Goal: Information Seeking & Learning: Learn about a topic

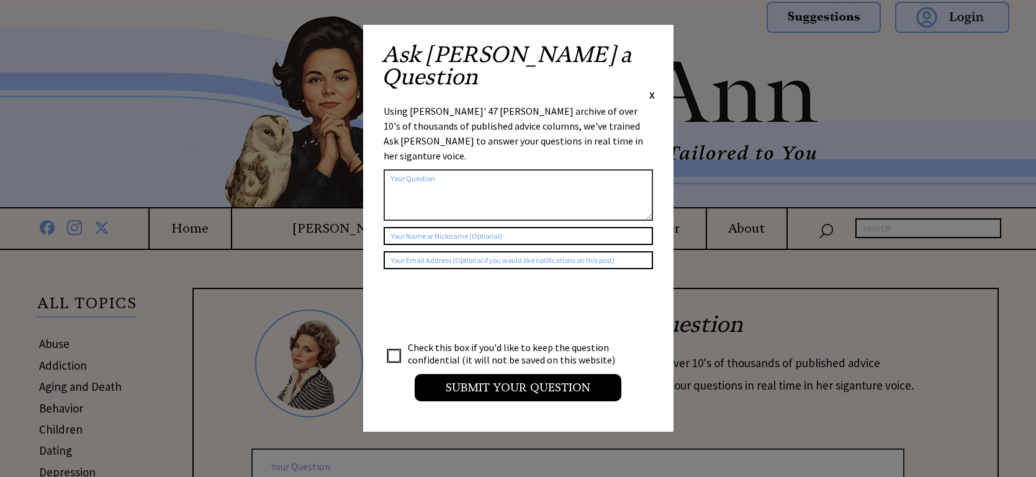
click at [652, 89] on span "X" at bounding box center [652, 95] width 6 height 12
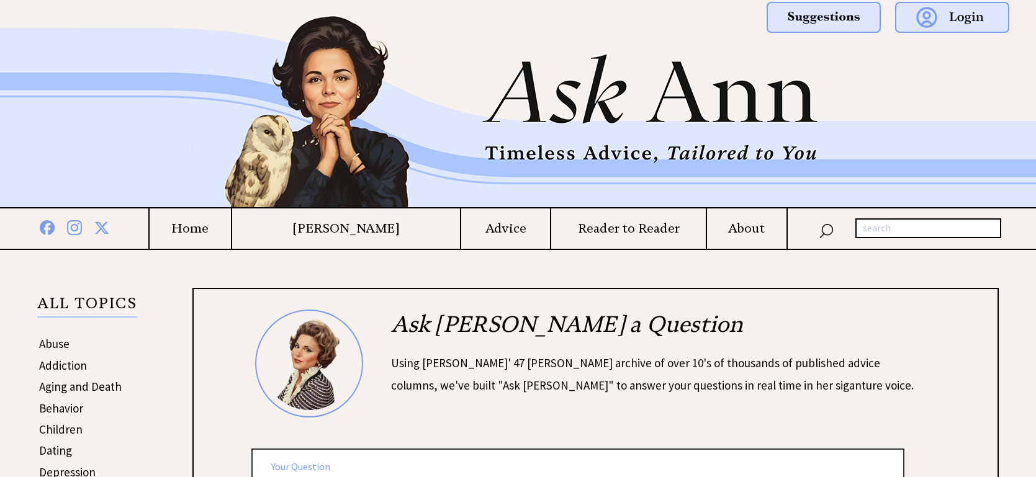
click at [228, 235] on h4 "Home" at bounding box center [190, 229] width 81 height 16
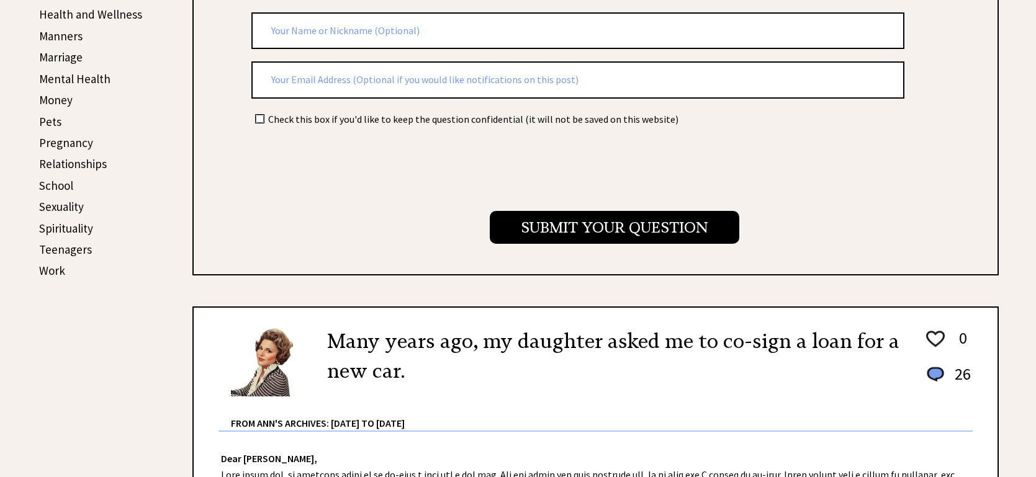
scroll to position [545, 0]
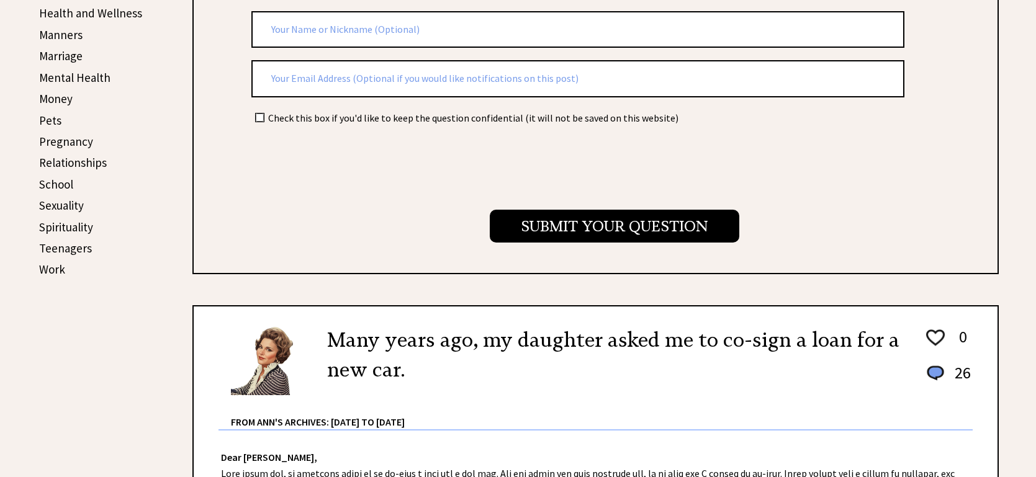
click at [86, 155] on link "Relationships" at bounding box center [73, 162] width 68 height 15
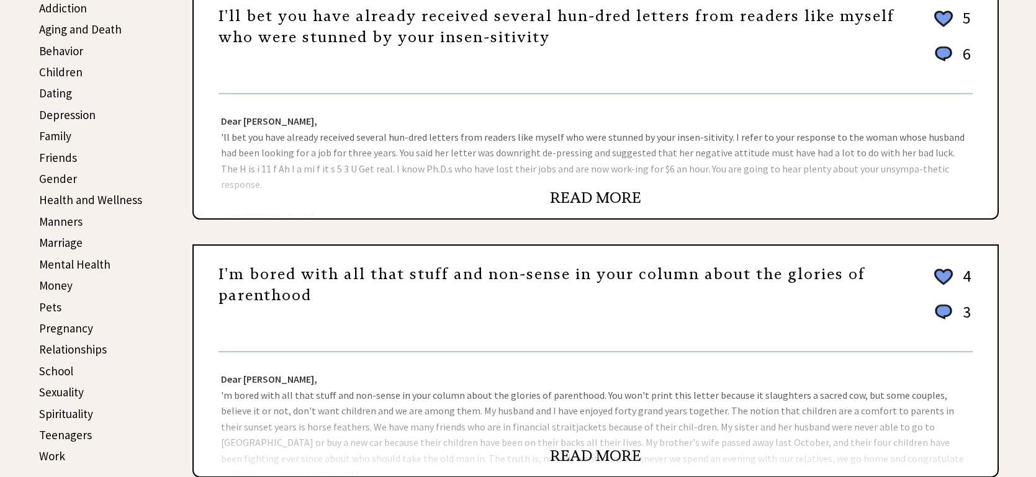
scroll to position [357, 0]
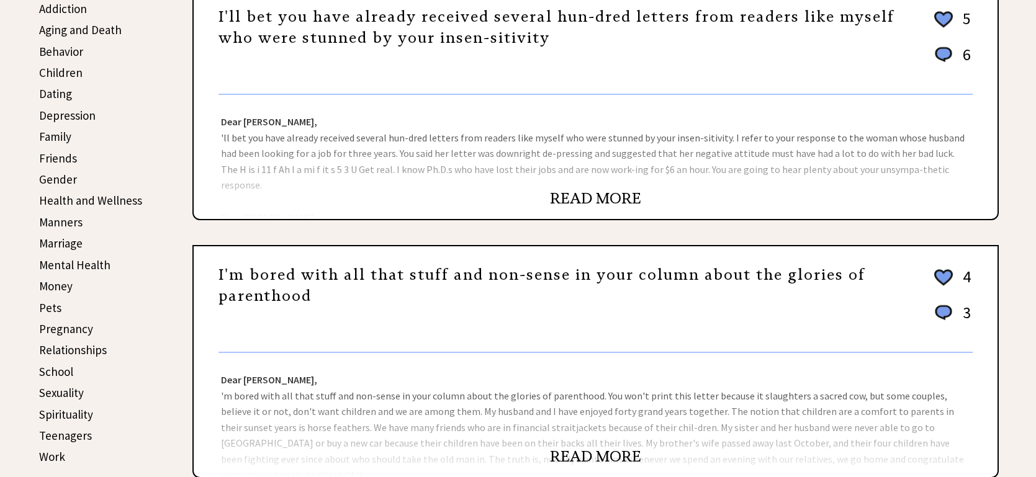
click at [612, 199] on link "READ MORE" at bounding box center [595, 198] width 91 height 19
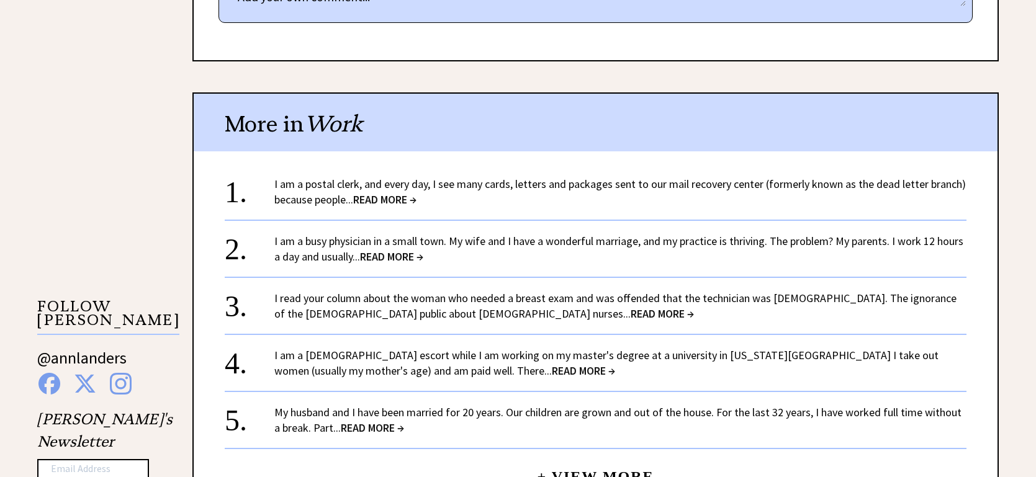
scroll to position [990, 0]
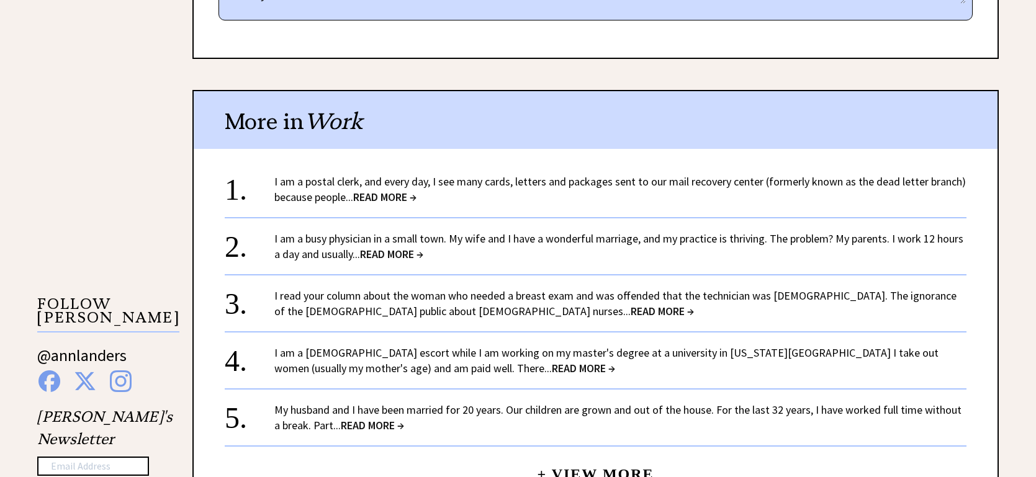
click at [400, 190] on span "READ MORE →" at bounding box center [384, 197] width 63 height 14
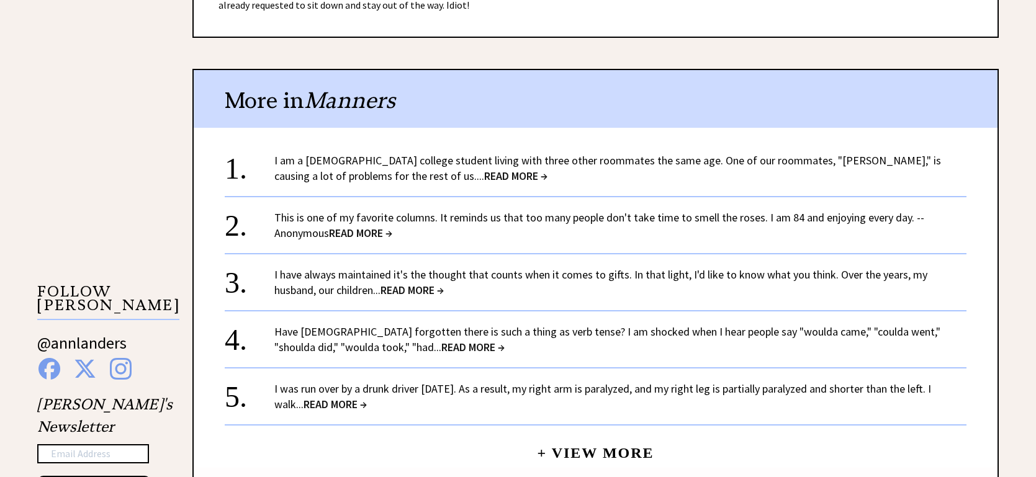
scroll to position [1005, 0]
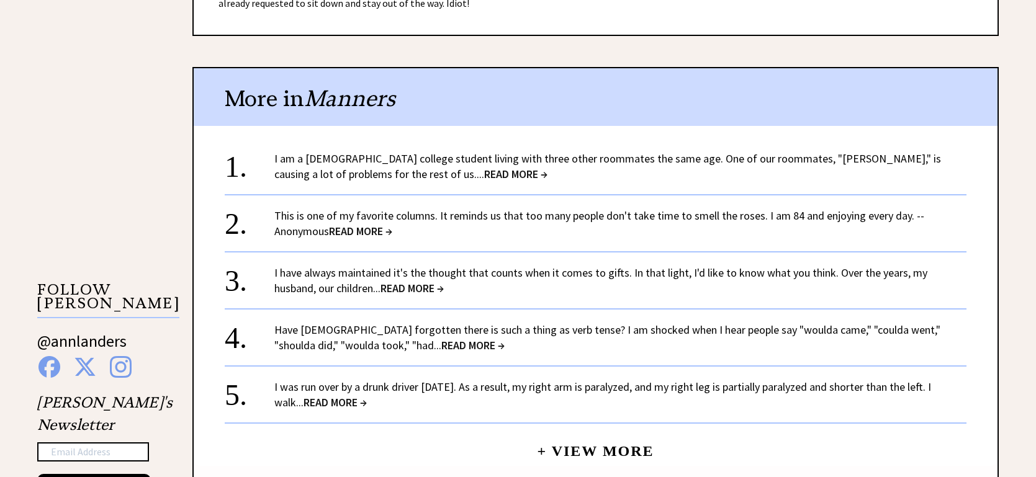
click at [484, 167] on span "READ MORE →" at bounding box center [515, 174] width 63 height 14
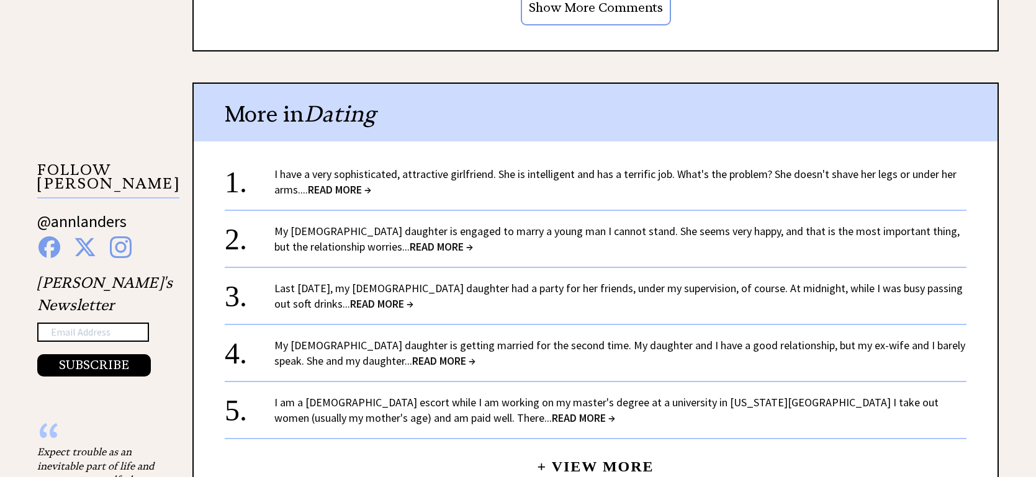
scroll to position [1125, 0]
click at [350, 192] on span "READ MORE →" at bounding box center [339, 189] width 63 height 14
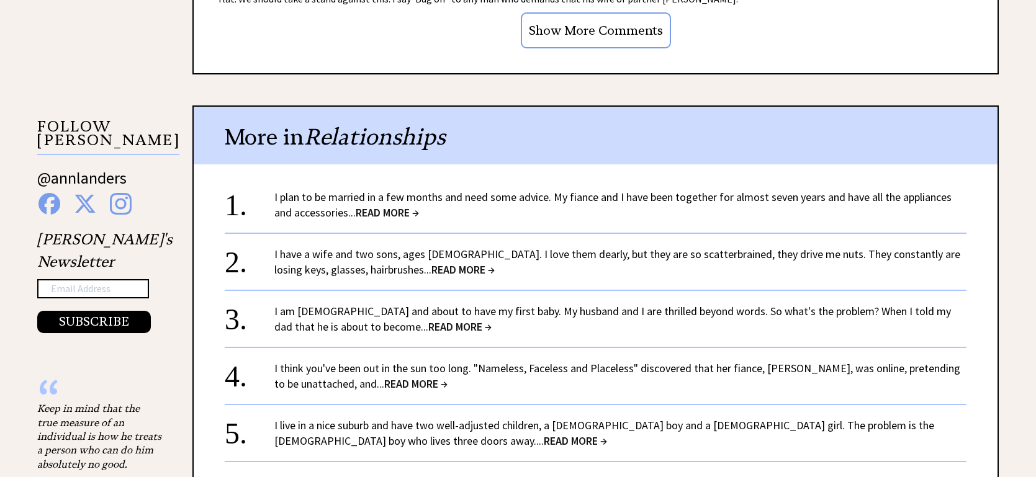
scroll to position [1169, 0]
click at [390, 205] on span "READ MORE →" at bounding box center [387, 212] width 63 height 14
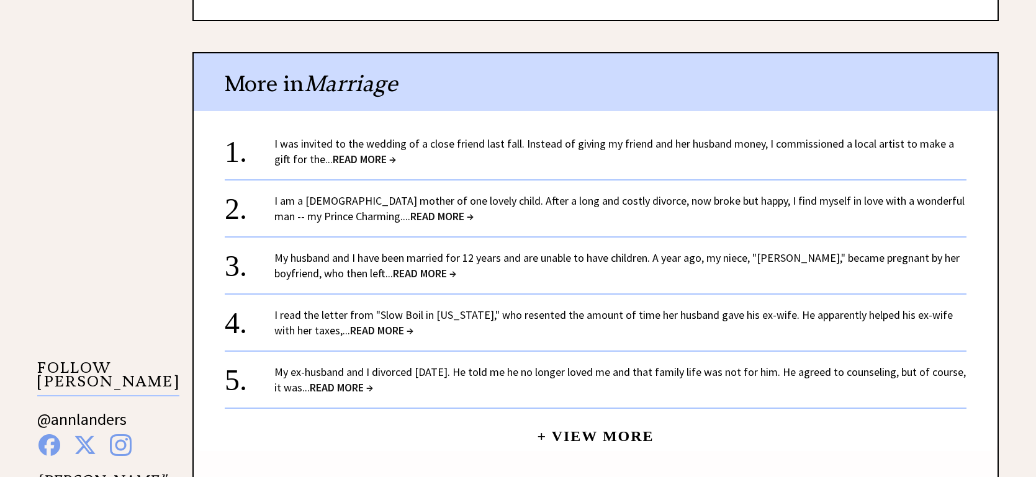
scroll to position [927, 0]
click at [334, 162] on span "READ MORE →" at bounding box center [364, 159] width 63 height 14
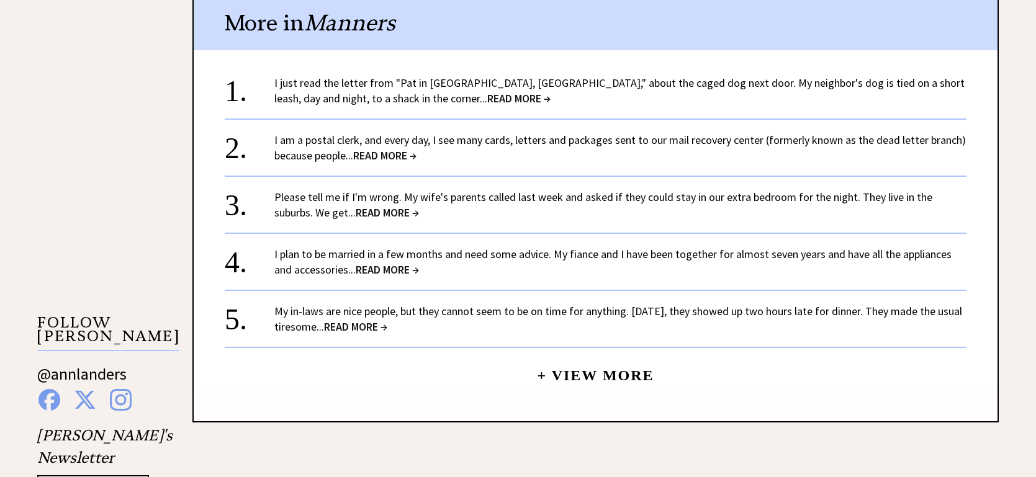
scroll to position [972, 0]
click at [487, 99] on span "READ MORE →" at bounding box center [518, 98] width 63 height 14
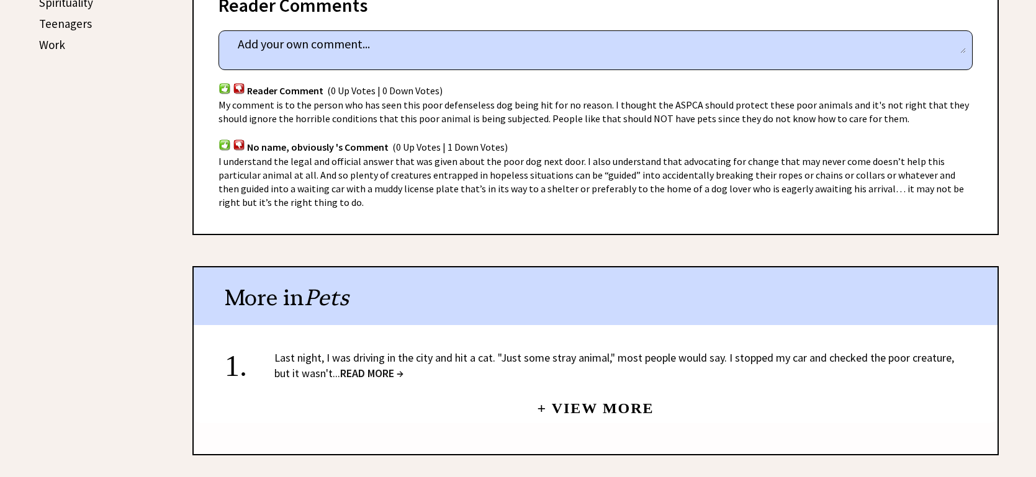
scroll to position [770, 0]
click at [575, 397] on link "+ View More" at bounding box center [595, 402] width 117 height 27
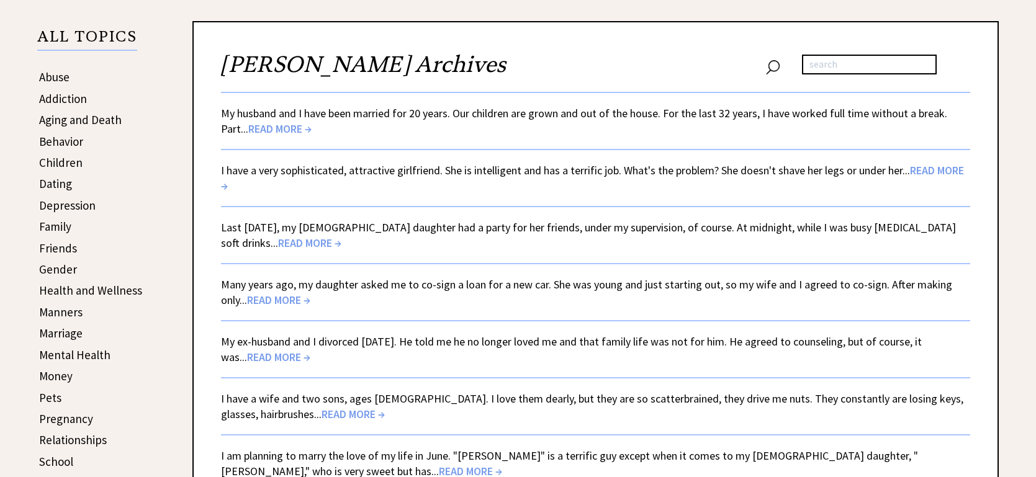
scroll to position [263, 0]
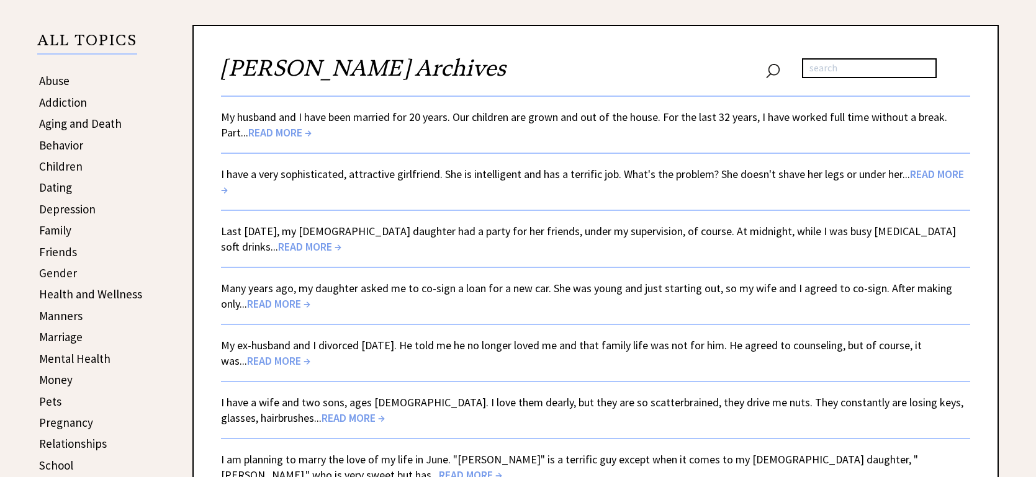
click at [283, 130] on span "READ MORE →" at bounding box center [279, 132] width 63 height 14
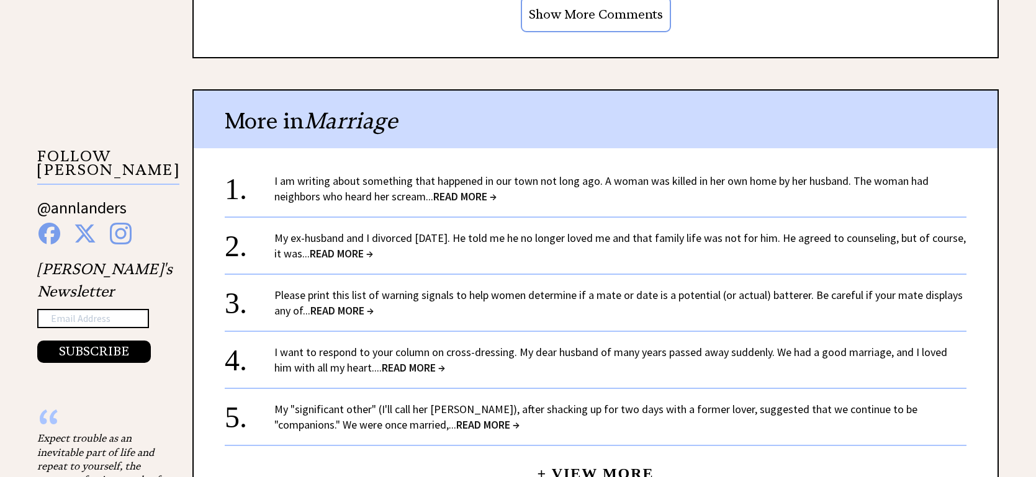
scroll to position [1139, 0]
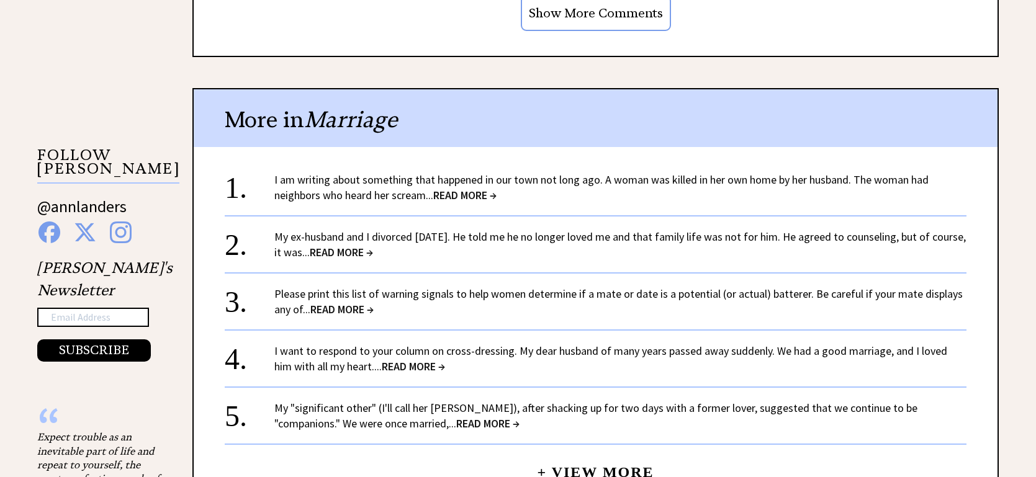
click at [457, 199] on span "READ MORE →" at bounding box center [464, 195] width 63 height 14
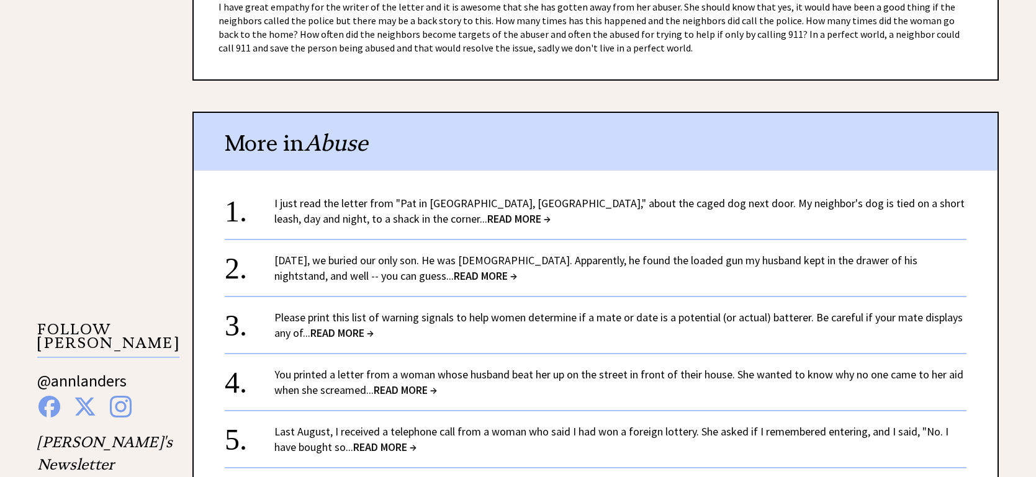
scroll to position [969, 0]
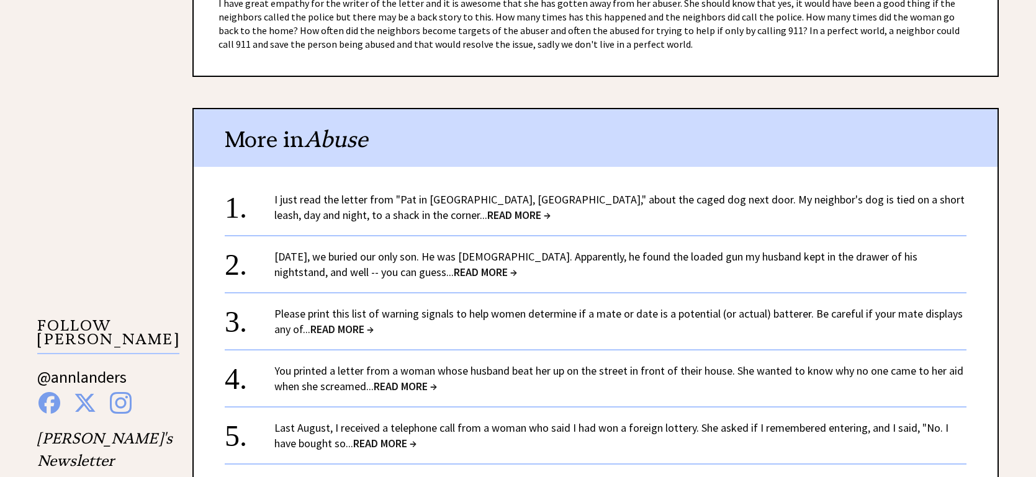
click at [454, 265] on span "READ MORE →" at bounding box center [485, 272] width 63 height 14
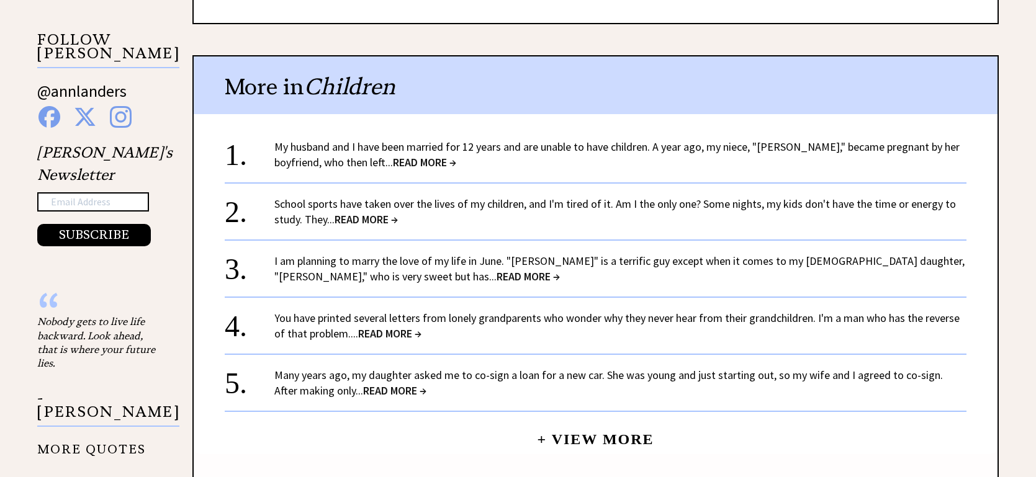
scroll to position [1256, 0]
click at [393, 154] on span "READ MORE →" at bounding box center [424, 161] width 63 height 14
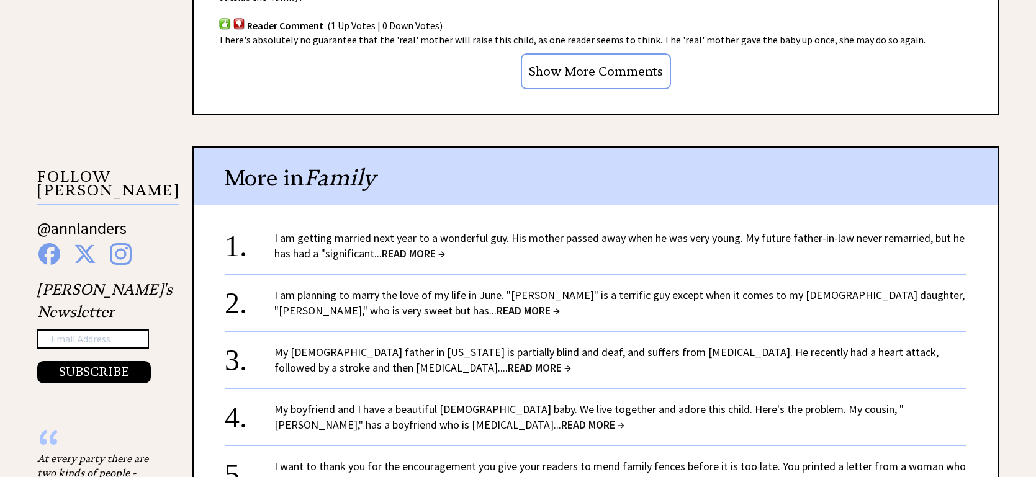
scroll to position [1118, 0]
click at [397, 246] on span "READ MORE →" at bounding box center [413, 253] width 63 height 14
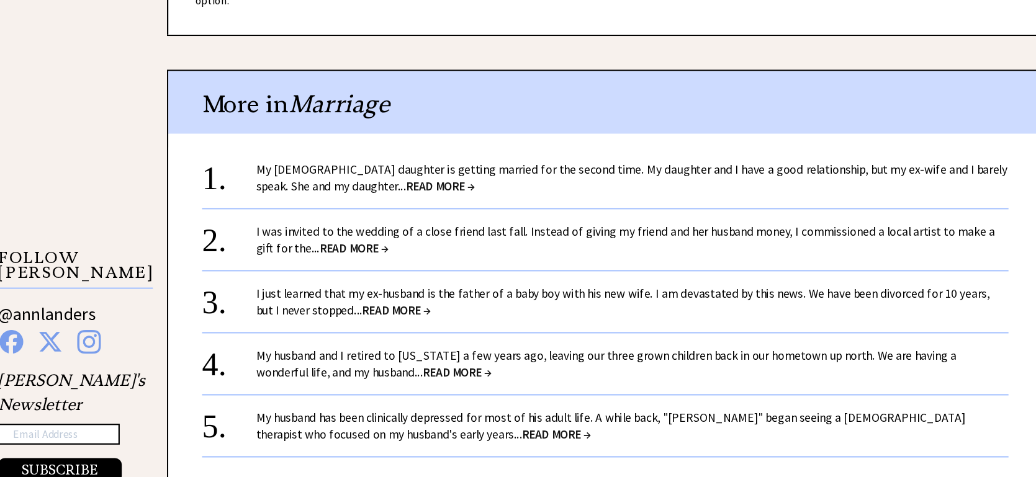
scroll to position [1020, 0]
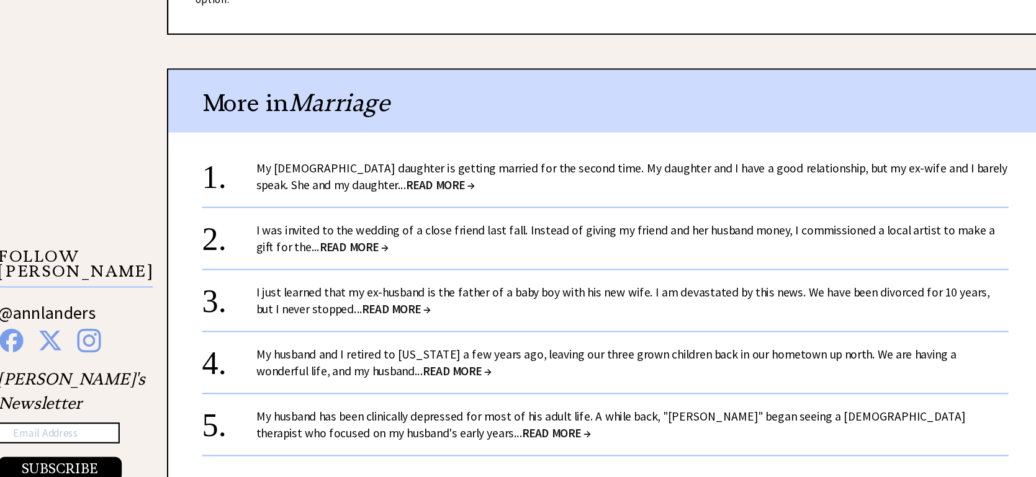
click at [412, 201] on span "READ MORE →" at bounding box center [443, 208] width 63 height 14
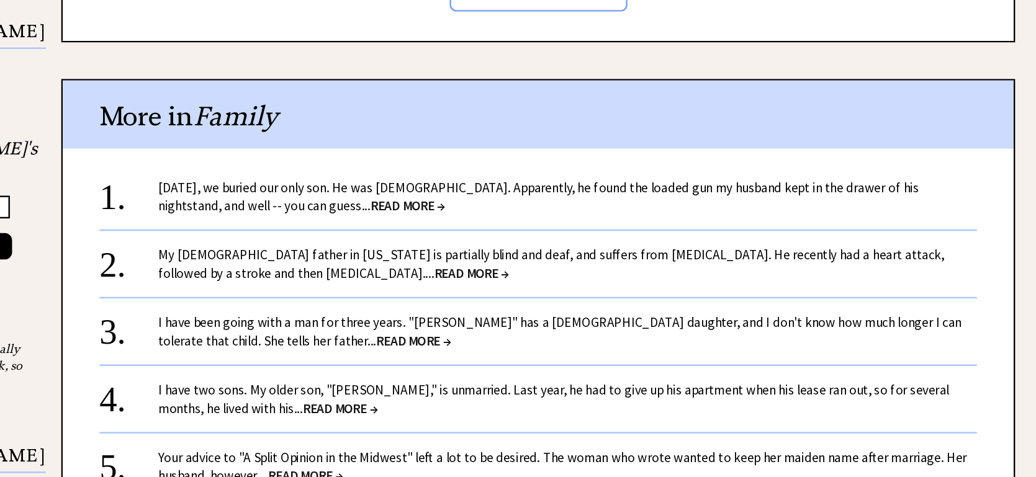
scroll to position [1210, 0]
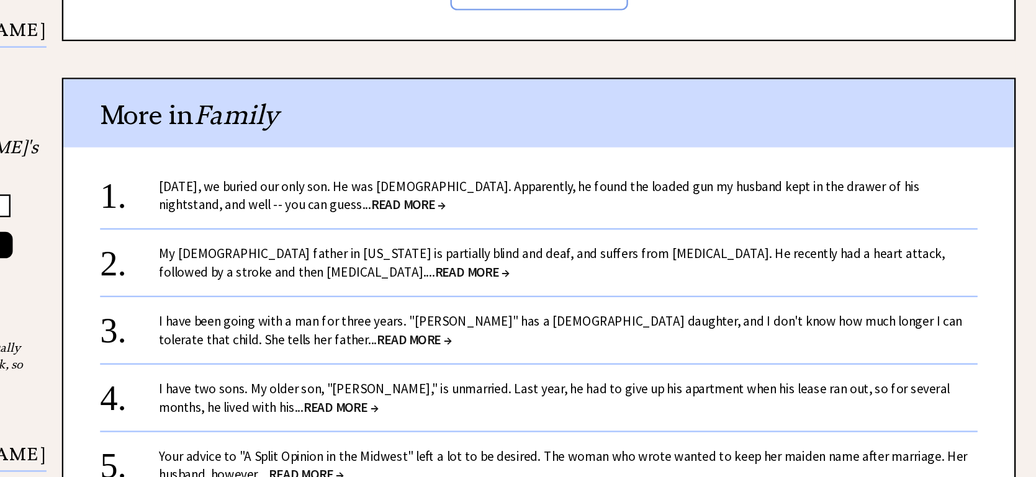
click at [508, 308] on span "READ MORE →" at bounding box center [539, 303] width 63 height 14
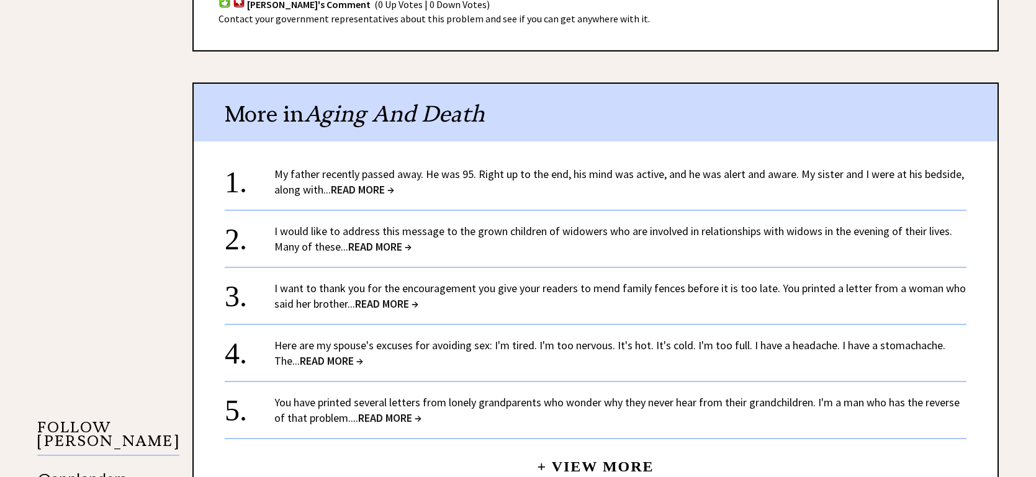
scroll to position [862, 0]
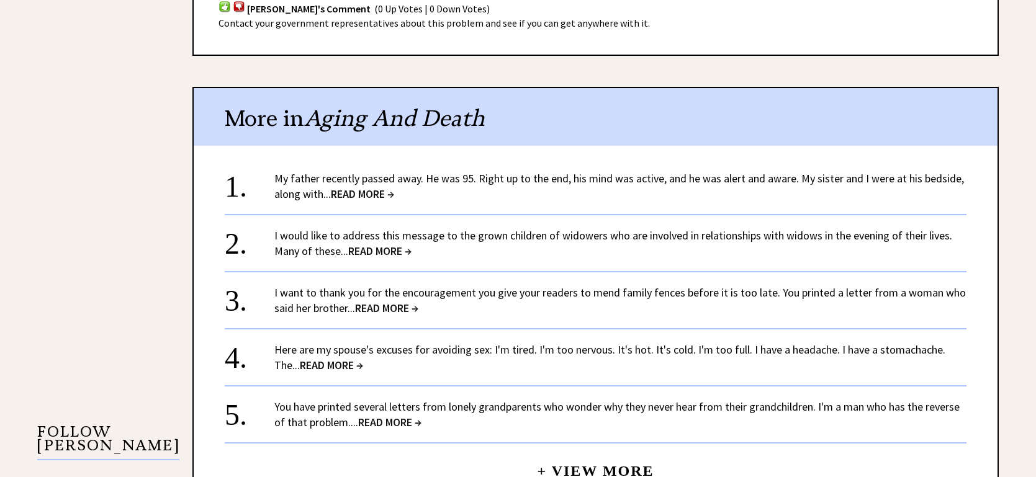
click at [362, 187] on span "READ MORE →" at bounding box center [362, 194] width 63 height 14
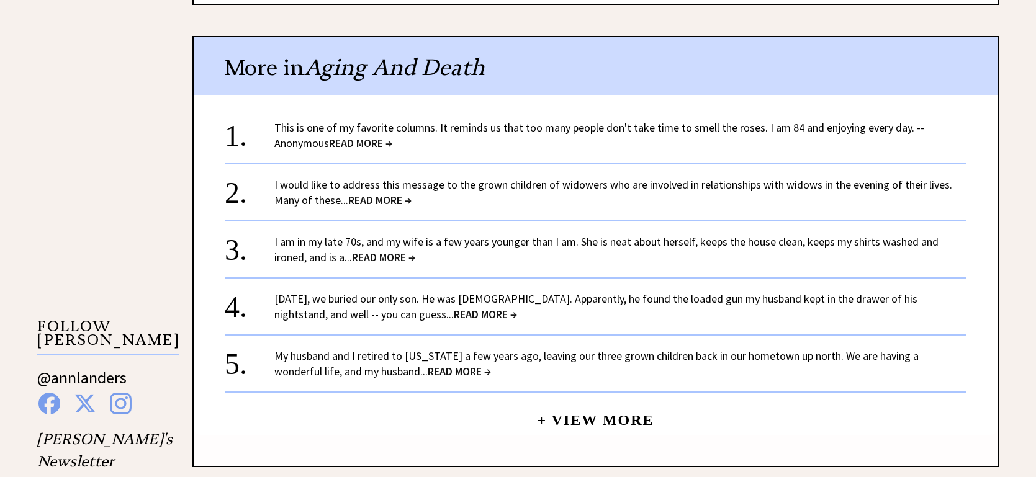
scroll to position [970, 0]
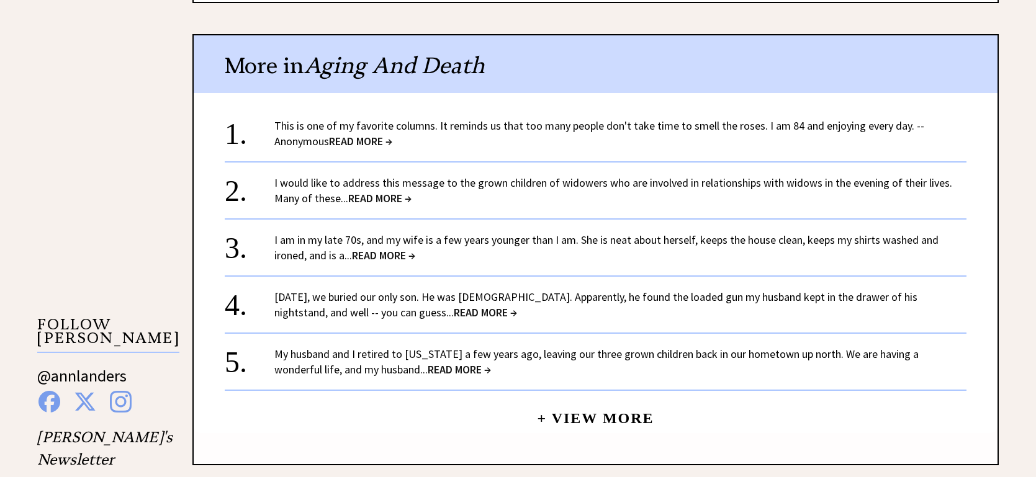
click at [384, 191] on span "READ MORE →" at bounding box center [379, 198] width 63 height 14
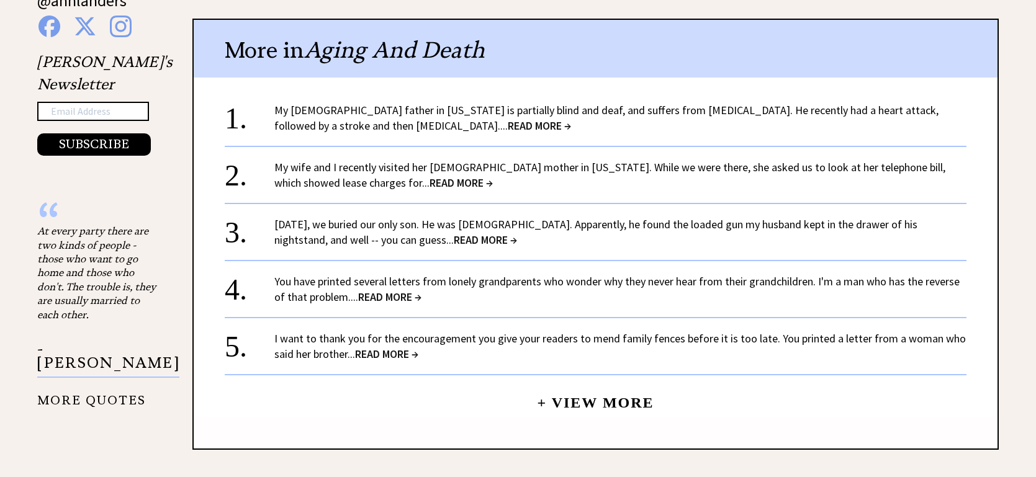
scroll to position [1347, 0]
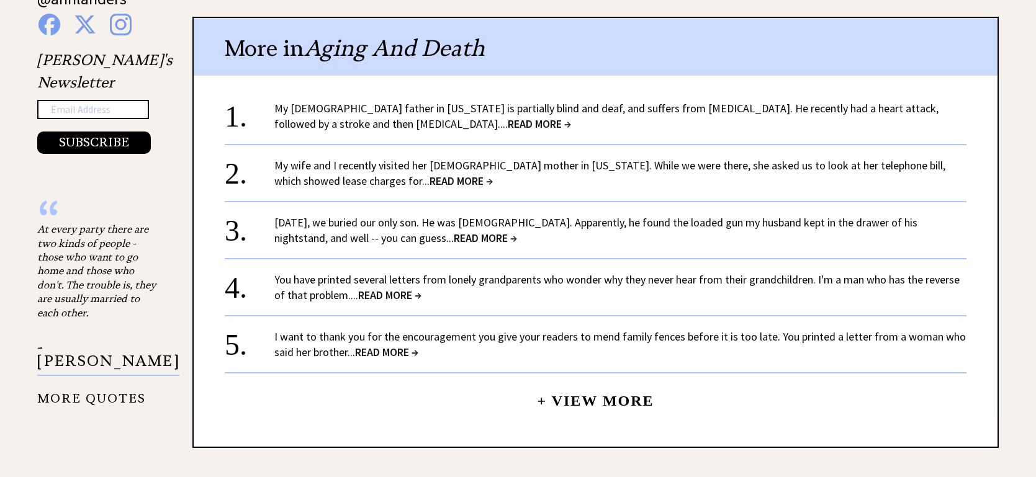
click at [430, 174] on span "READ MORE →" at bounding box center [461, 181] width 63 height 14
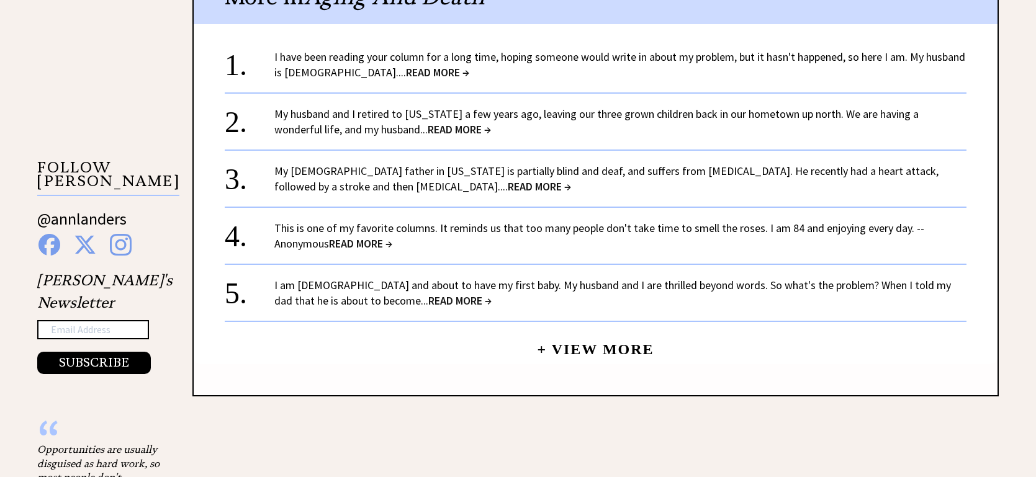
scroll to position [1129, 0]
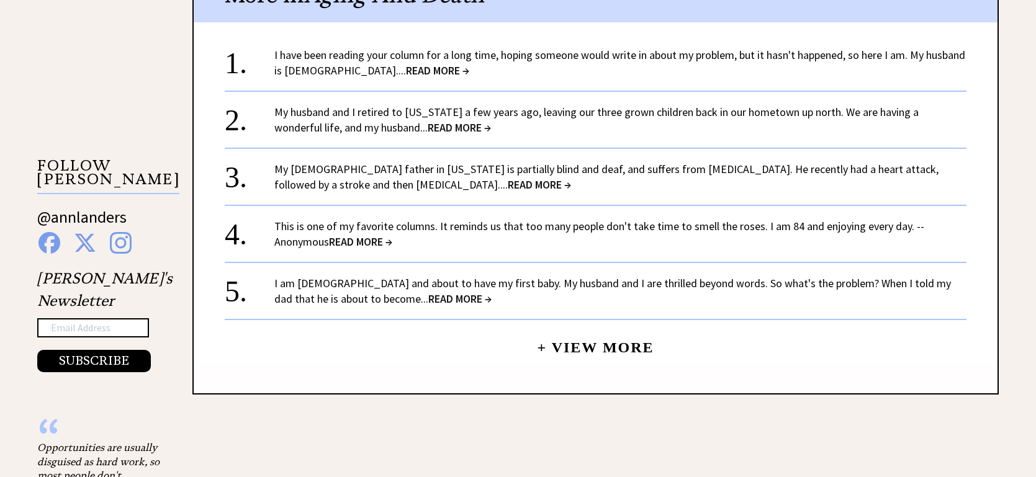
click at [406, 71] on span "READ MORE →" at bounding box center [437, 70] width 63 height 14
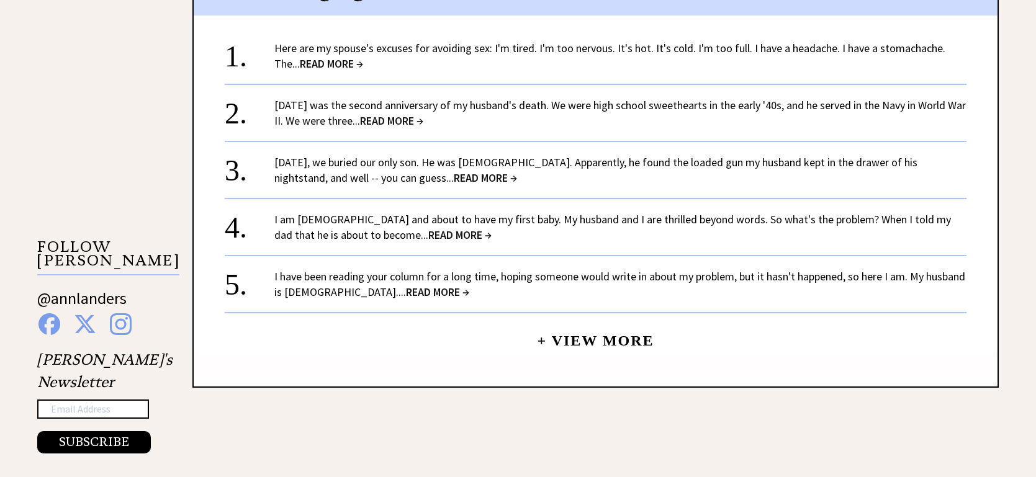
scroll to position [1048, 0]
click at [428, 227] on span "READ MORE →" at bounding box center [459, 234] width 63 height 14
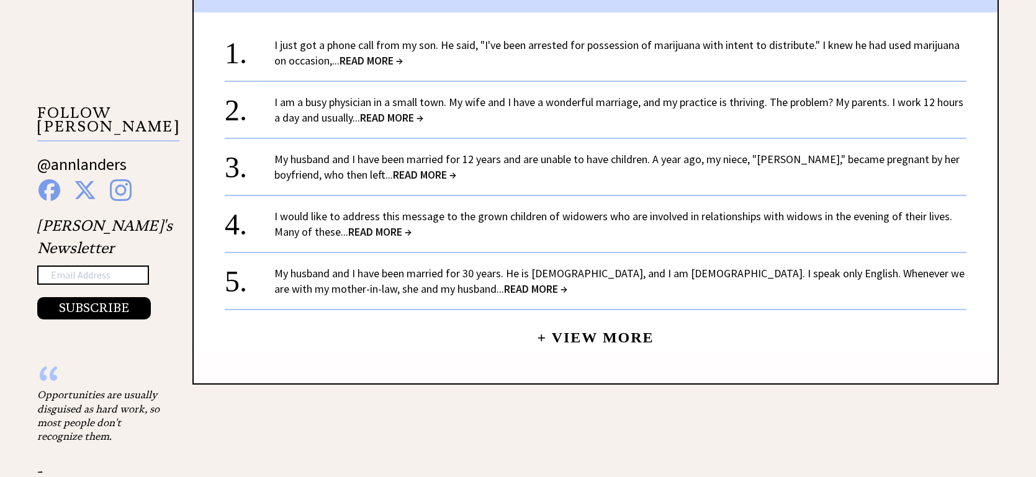
scroll to position [1180, 0]
click at [406, 112] on span "READ MORE →" at bounding box center [391, 119] width 63 height 14
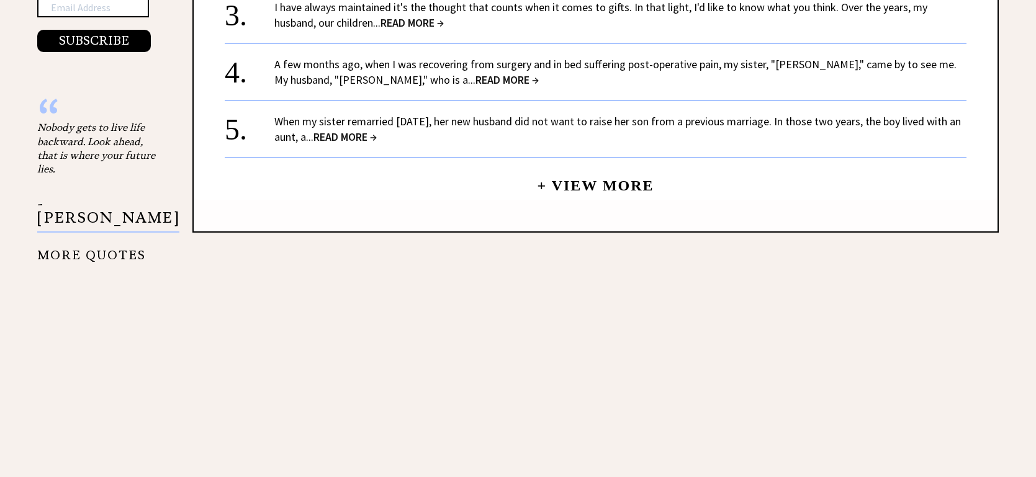
scroll to position [1452, 0]
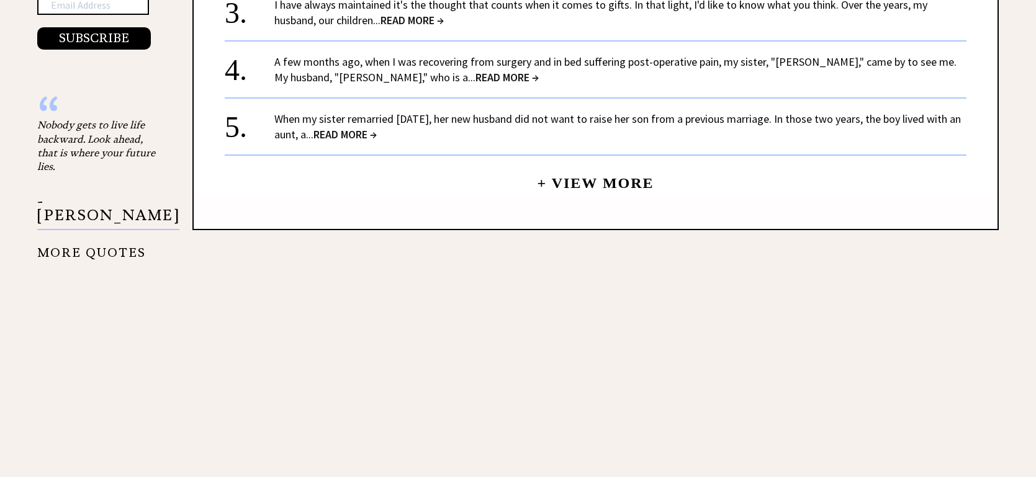
click at [422, 63] on link "A few months ago, when I was recovering from surgery and in bed suffering post-…" at bounding box center [615, 70] width 682 height 30
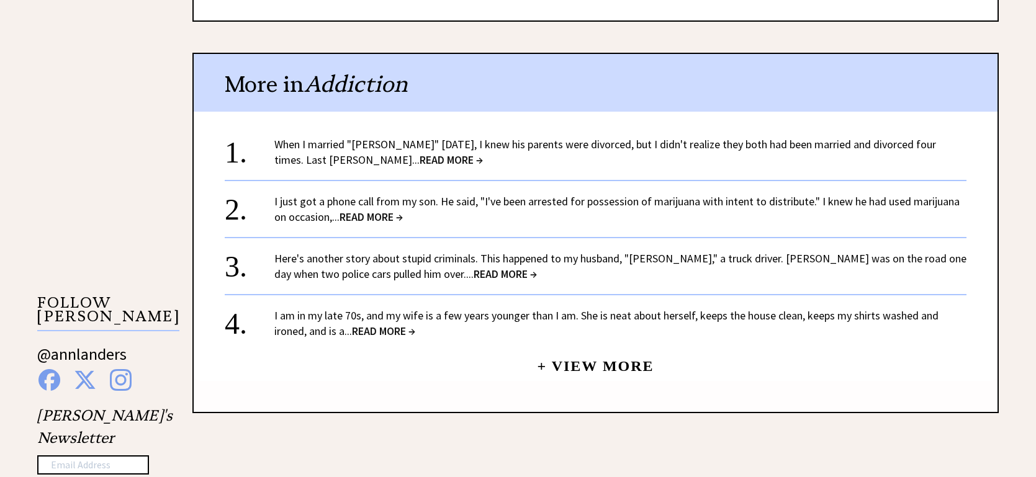
scroll to position [993, 0]
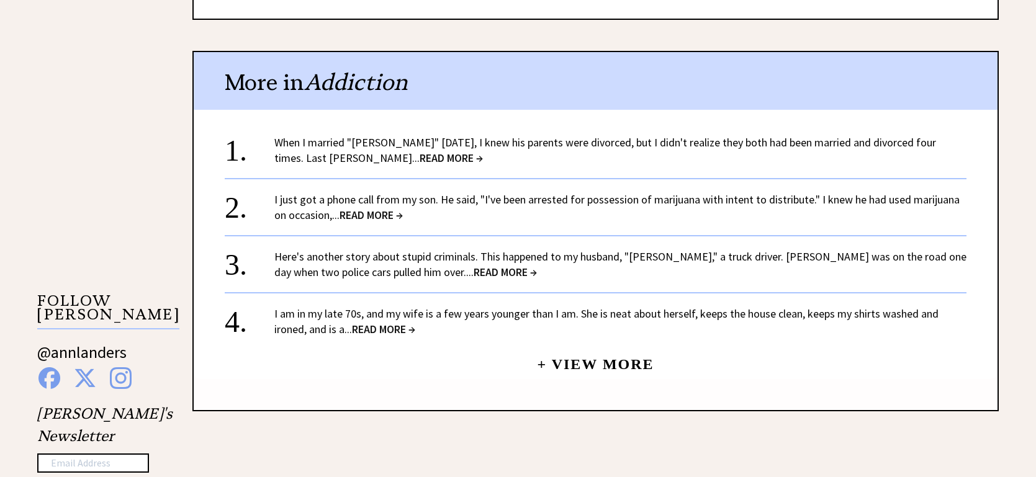
click at [420, 157] on span "READ MORE →" at bounding box center [451, 158] width 63 height 14
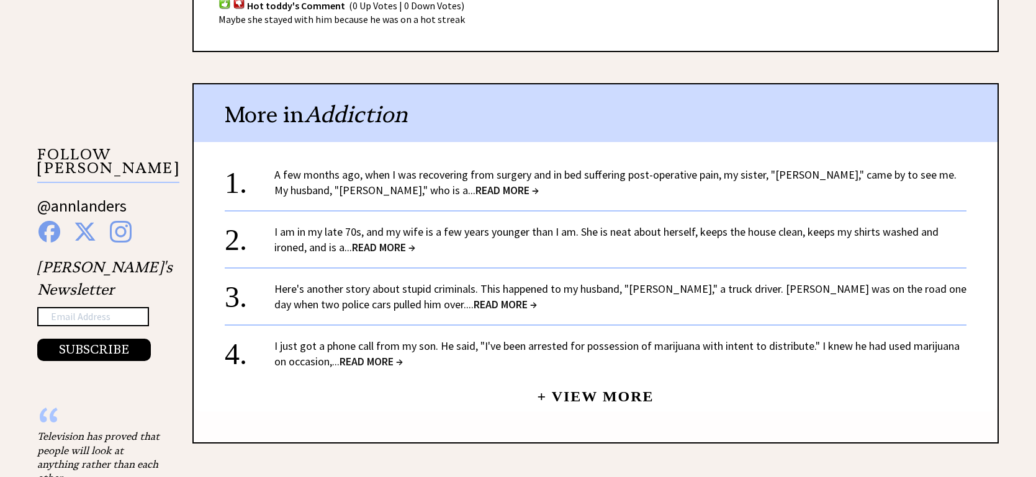
scroll to position [1141, 0]
click at [367, 240] on span "READ MORE →" at bounding box center [383, 247] width 63 height 14
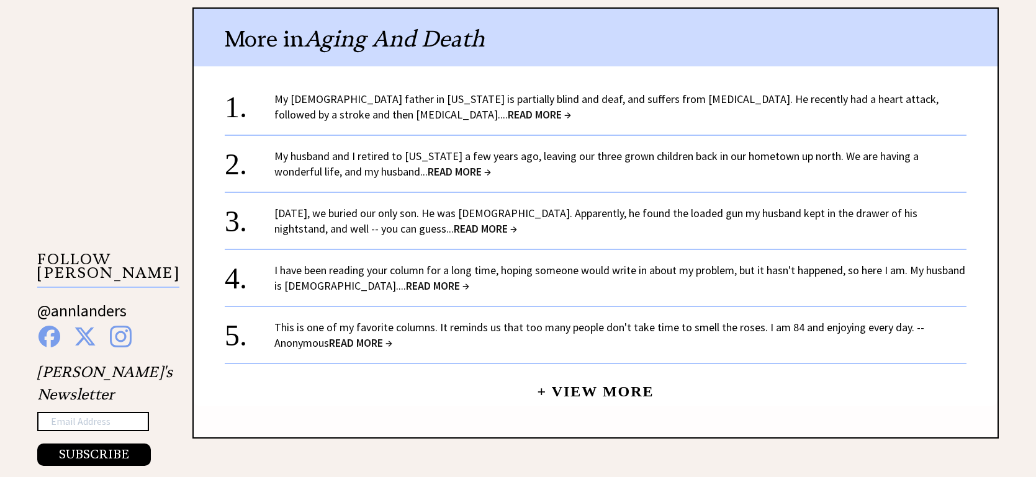
scroll to position [1038, 0]
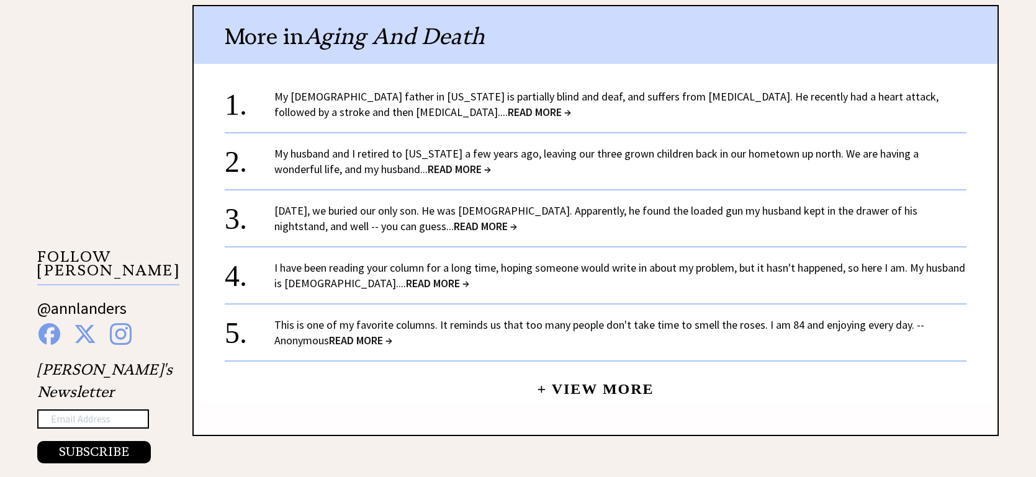
click at [428, 169] on span "READ MORE →" at bounding box center [459, 169] width 63 height 14
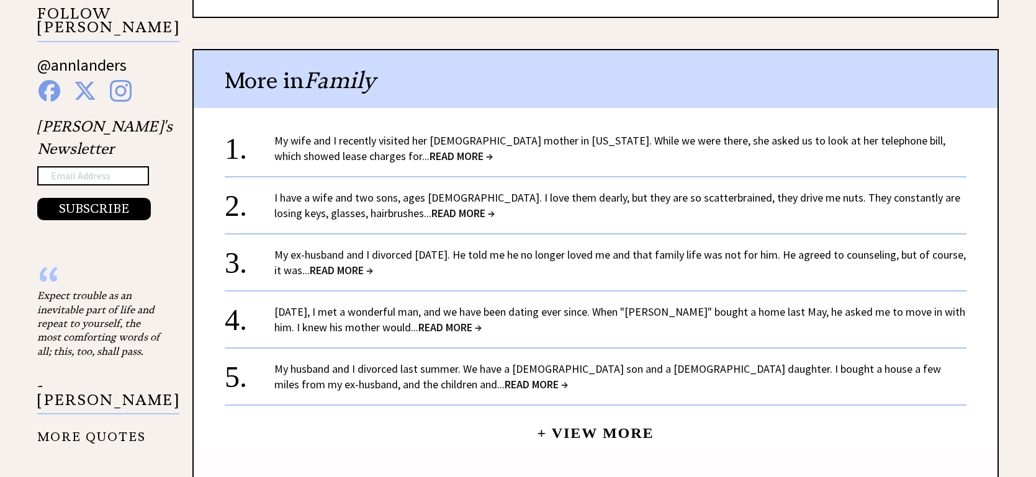
scroll to position [1280, 0]
click at [505, 378] on span "READ MORE →" at bounding box center [536, 385] width 63 height 14
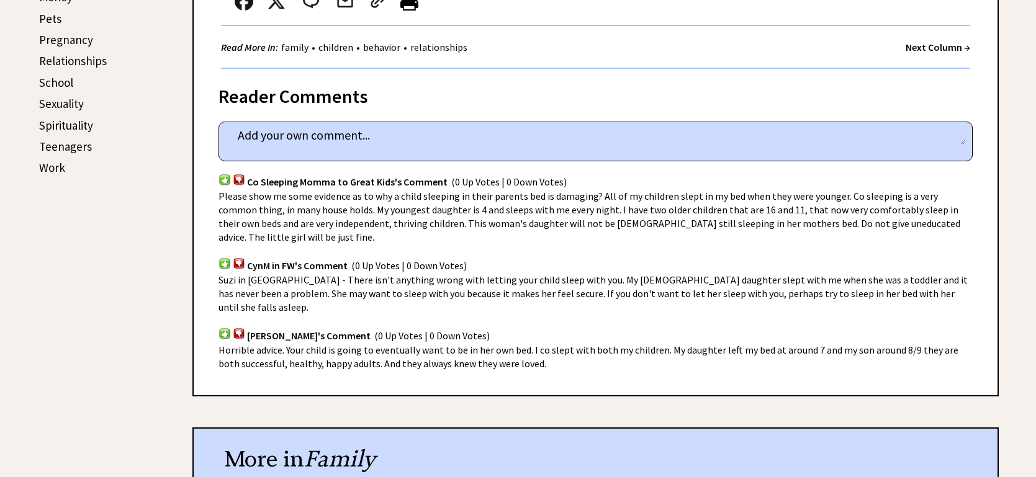
scroll to position [652, 0]
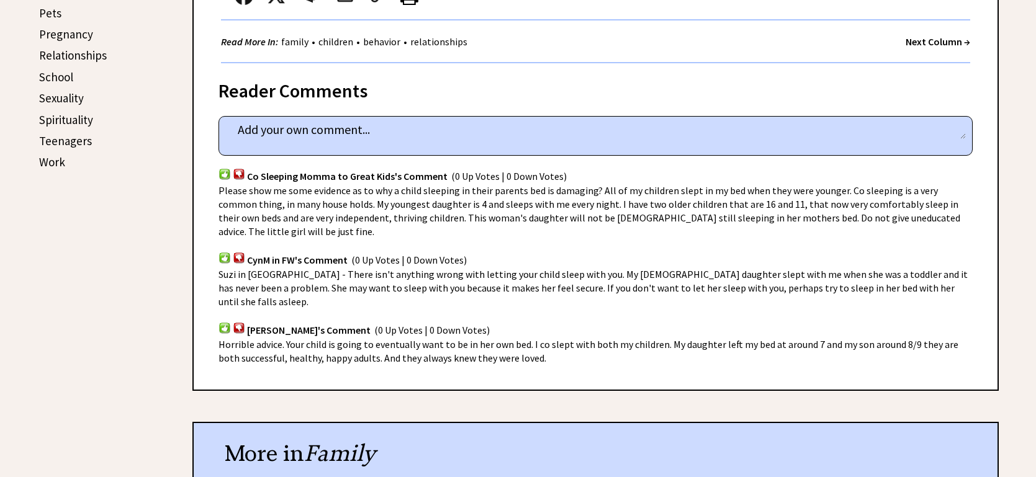
click at [405, 338] on div "Reader Comments column 2317 comment_tease Post Your Comment Co Sleeping Momma t…" at bounding box center [595, 226] width 807 height 326
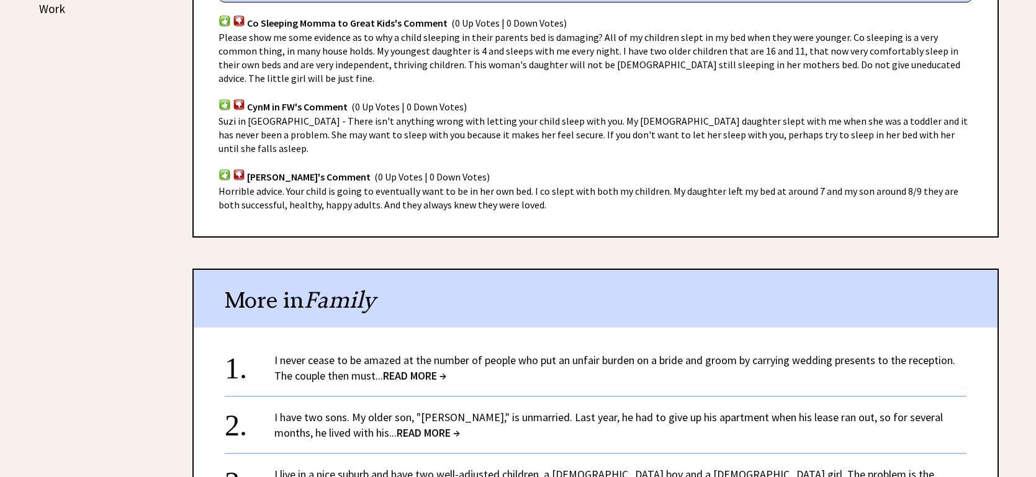
scroll to position [807, 0]
click at [405, 351] on div "I never cease to be amazed at the number of people who put an unfair burden on …" at bounding box center [620, 366] width 692 height 31
click at [405, 368] on span "READ MORE →" at bounding box center [414, 375] width 63 height 14
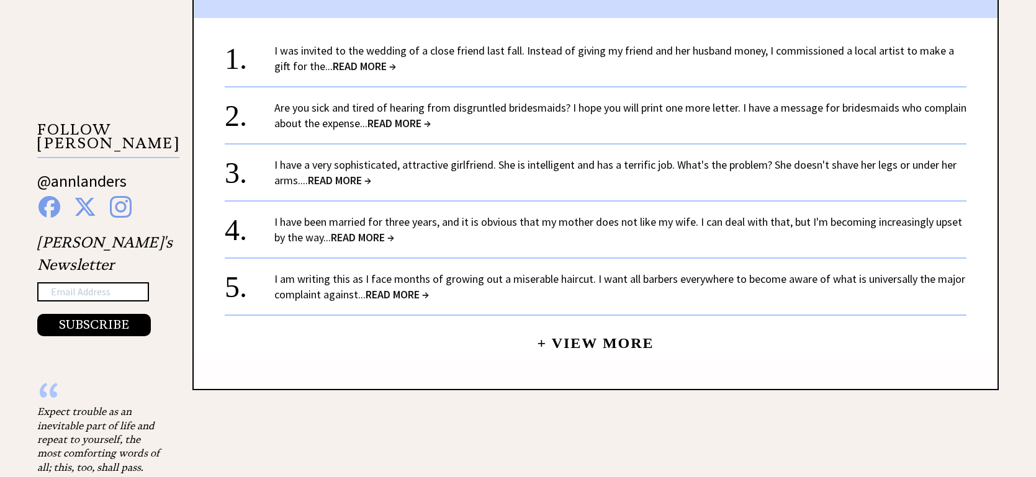
scroll to position [1167, 0]
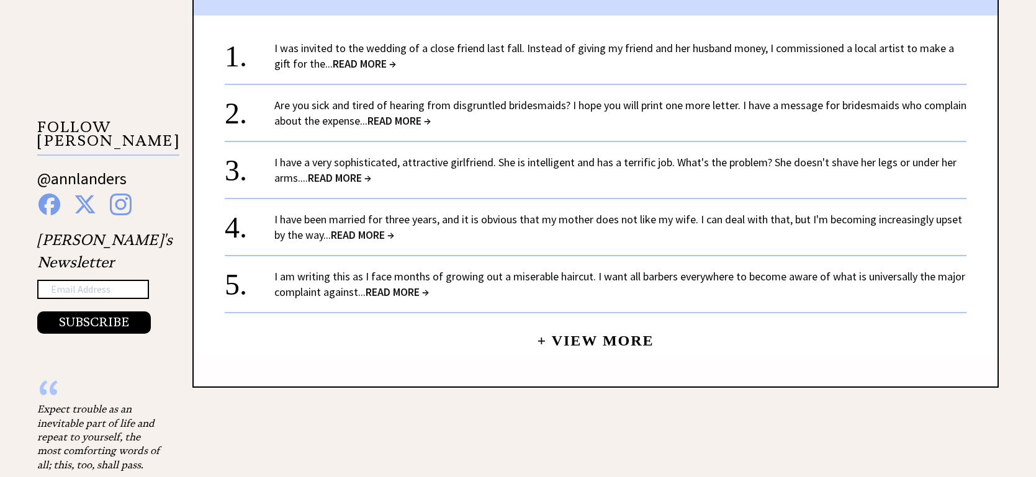
click at [414, 116] on span "READ MORE →" at bounding box center [399, 121] width 63 height 14
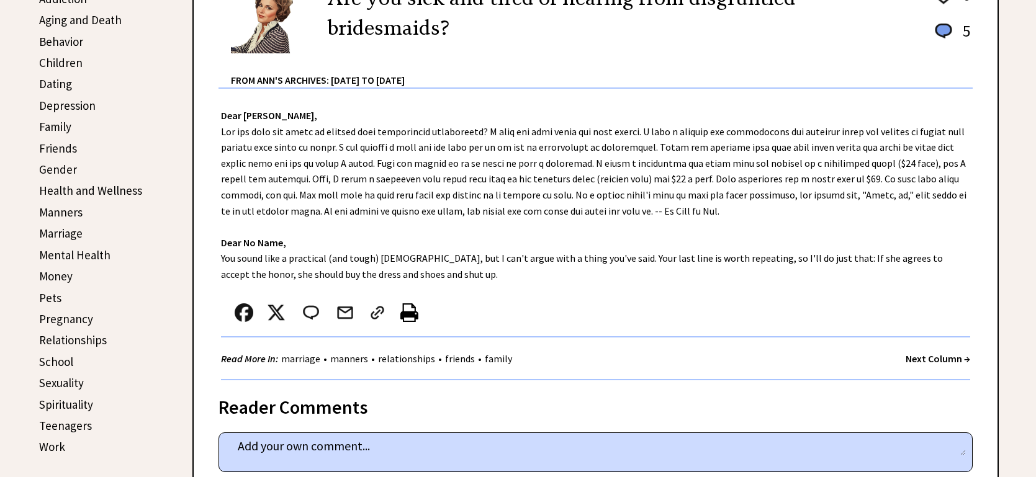
scroll to position [368, 0]
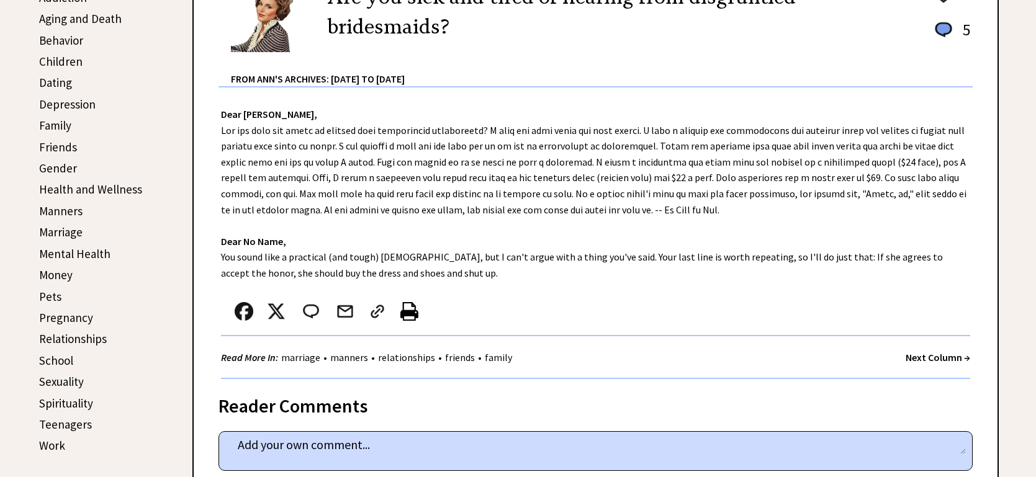
drag, startPoint x: 0, startPoint y: 0, endPoint x: 0, endPoint y: 225, distance: 224.8
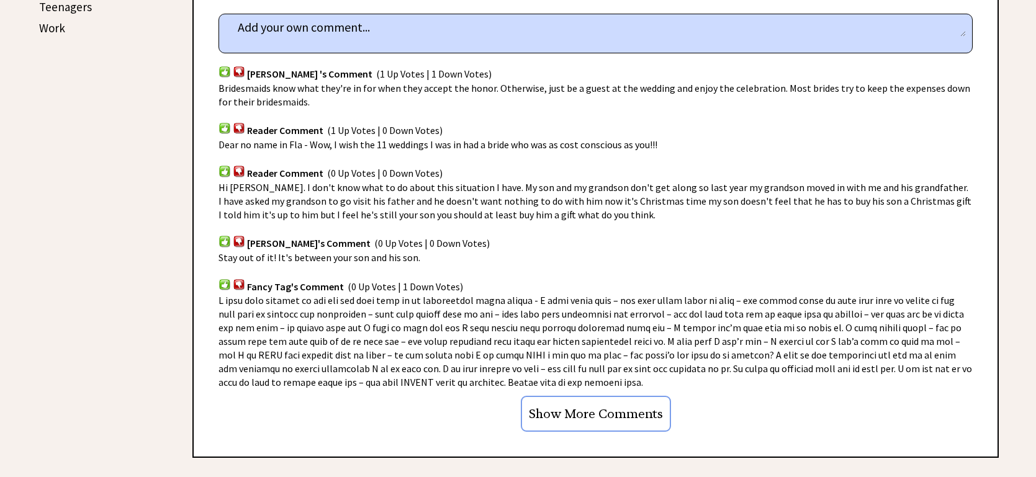
click at [0, 346] on div "Advice Topics Are you sick and tired of hearing from disgruntled bridesmaids? 0…" at bounding box center [518, 404] width 1036 height 1878
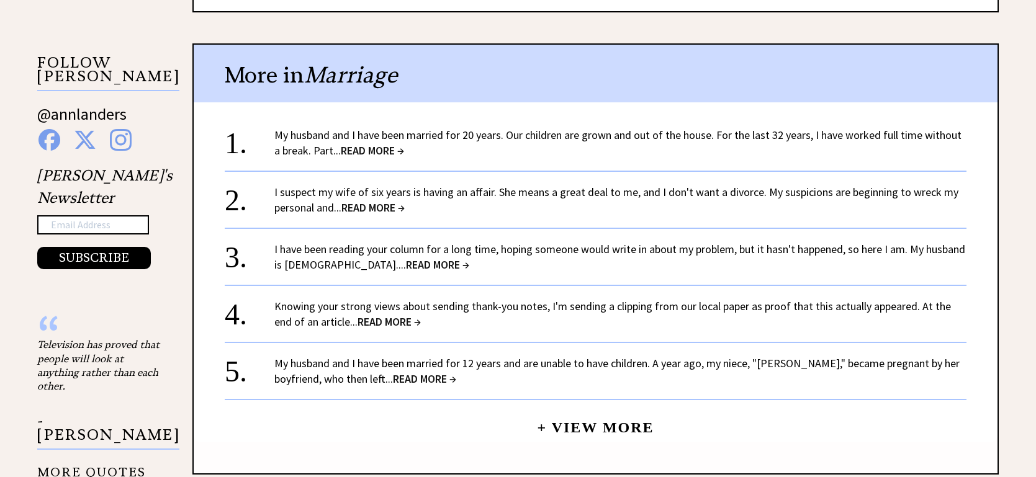
scroll to position [1262, 0]
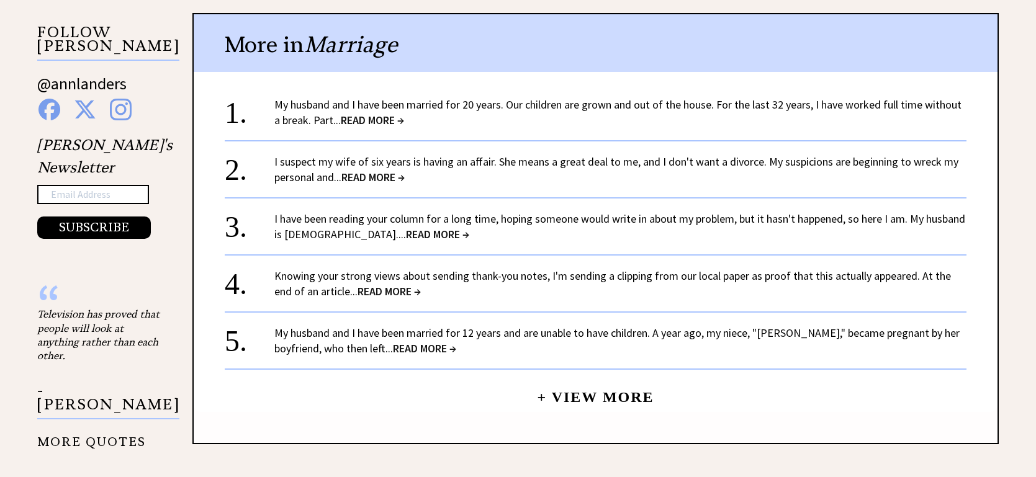
click at [420, 235] on span "READ MORE →" at bounding box center [437, 234] width 63 height 14
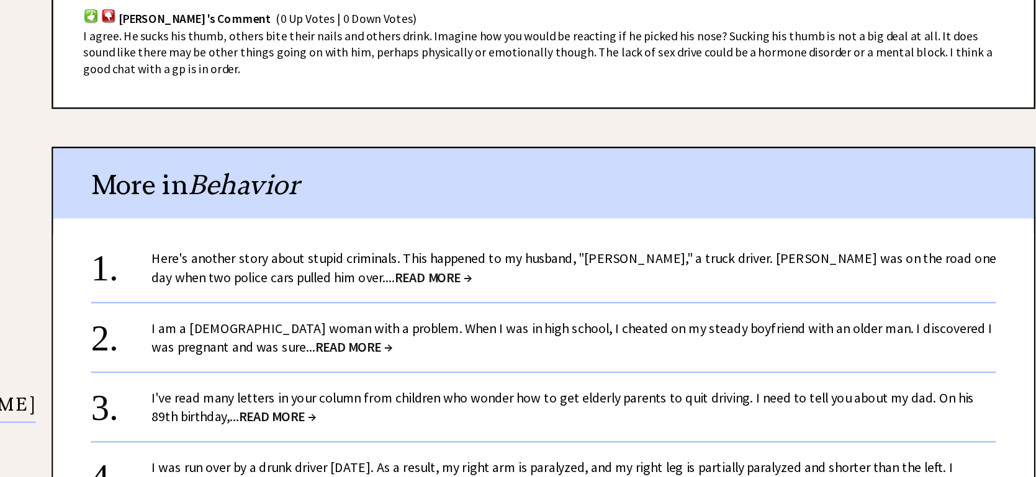
scroll to position [893, 0]
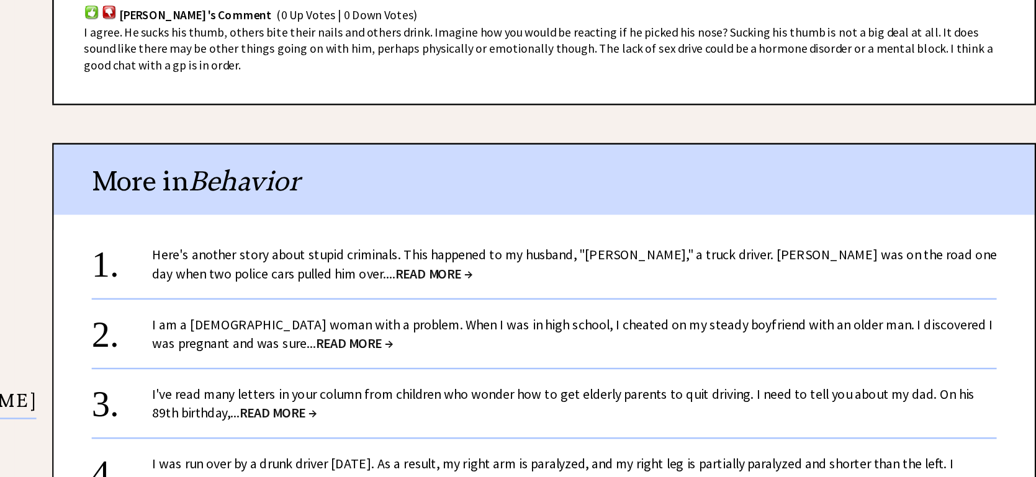
click at [474, 303] on span "READ MORE →" at bounding box center [505, 310] width 63 height 14
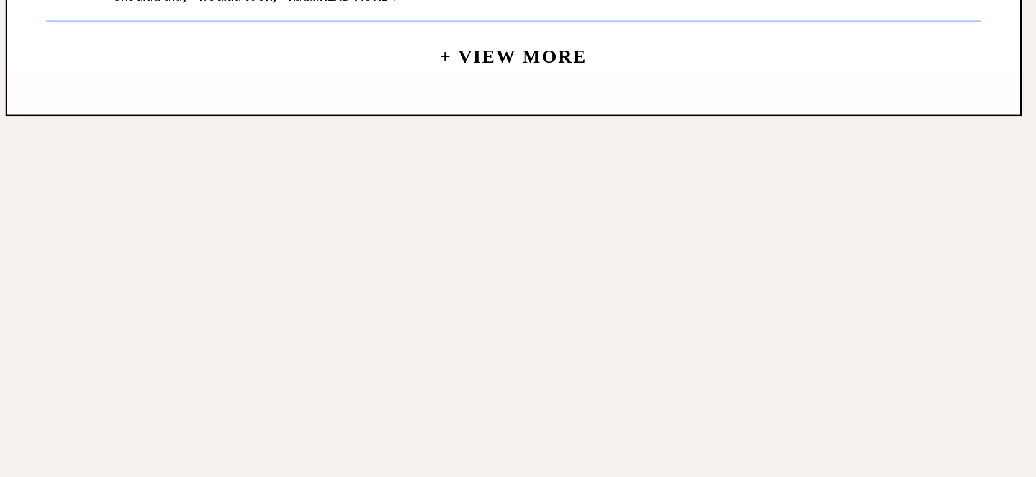
scroll to position [1206, 0]
